Goal: Browse casually

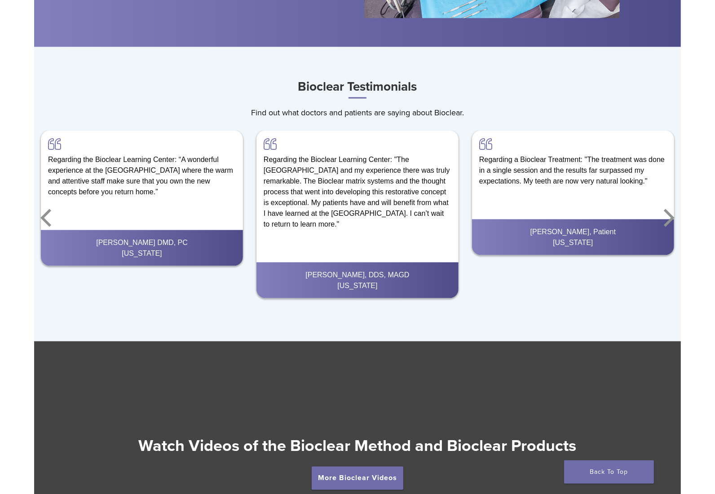
scroll to position [1260, 0]
click at [669, 214] on icon "Next" at bounding box center [668, 218] width 11 height 18
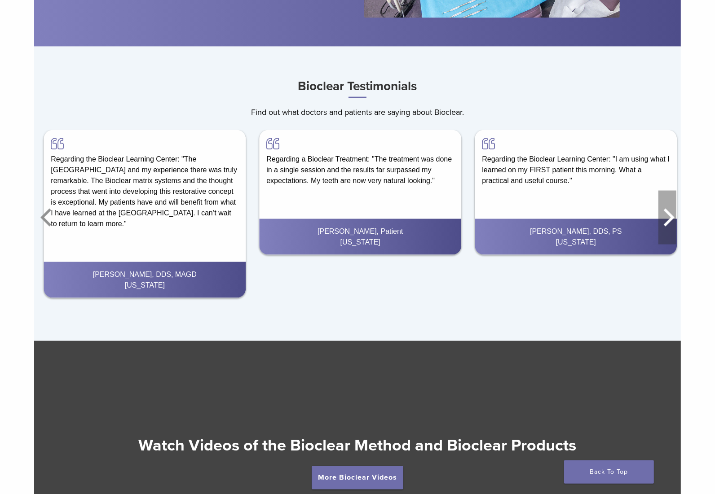
click at [669, 214] on icon "Next" at bounding box center [668, 218] width 11 height 18
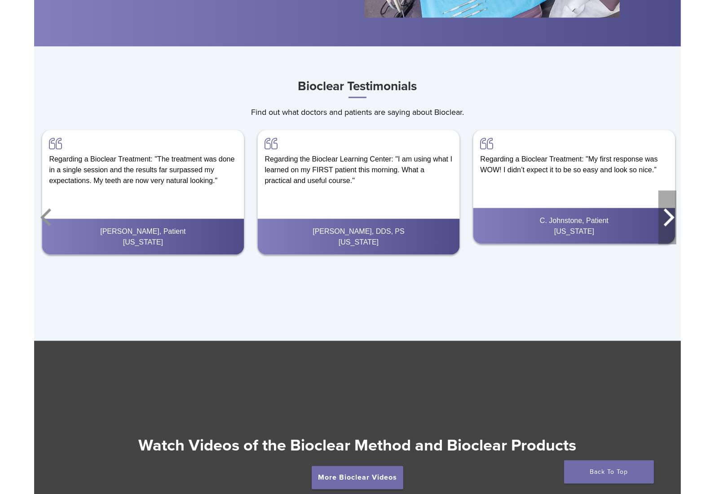
click at [669, 214] on icon "Next" at bounding box center [668, 218] width 11 height 18
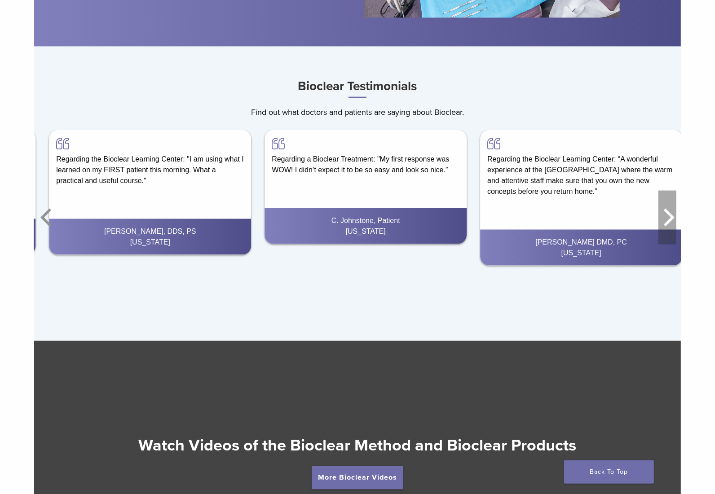
click at [669, 214] on icon "Next" at bounding box center [668, 218] width 11 height 18
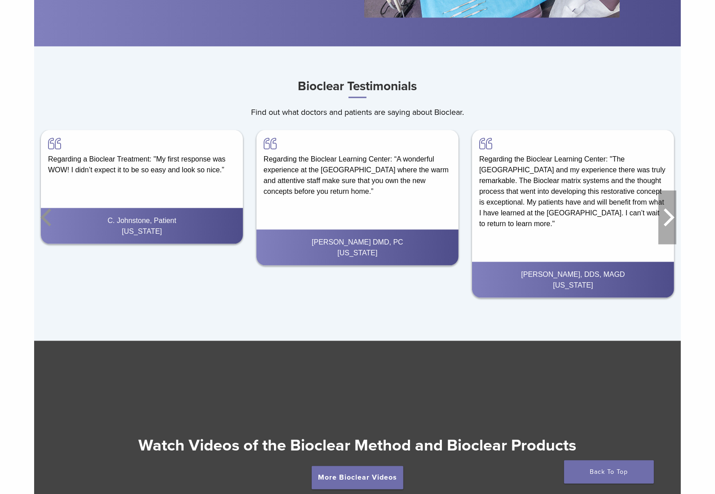
click at [669, 214] on icon "Next" at bounding box center [668, 218] width 11 height 18
